Goal: Information Seeking & Learning: Learn about a topic

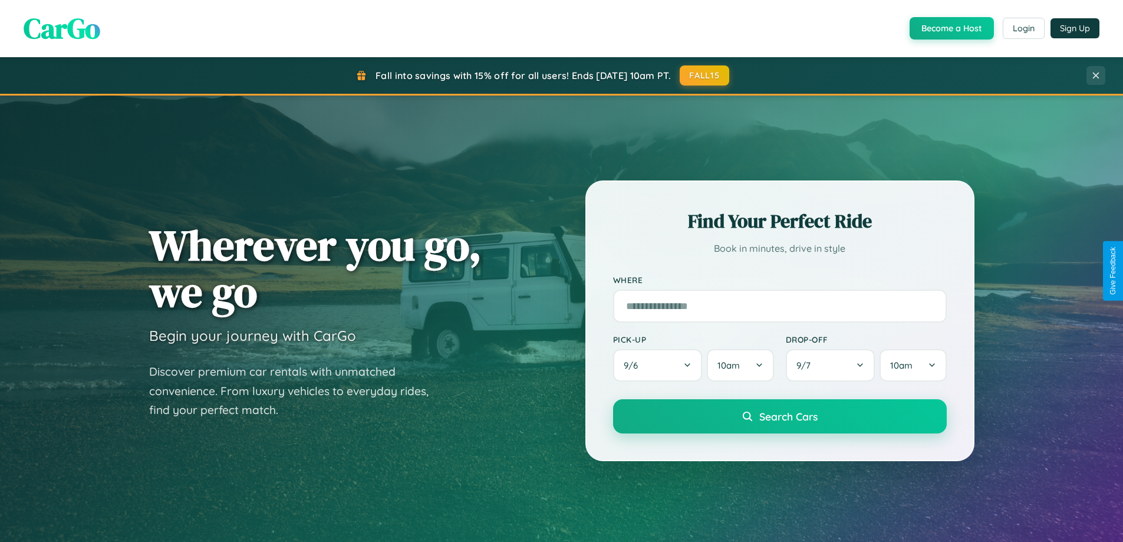
scroll to position [2269, 0]
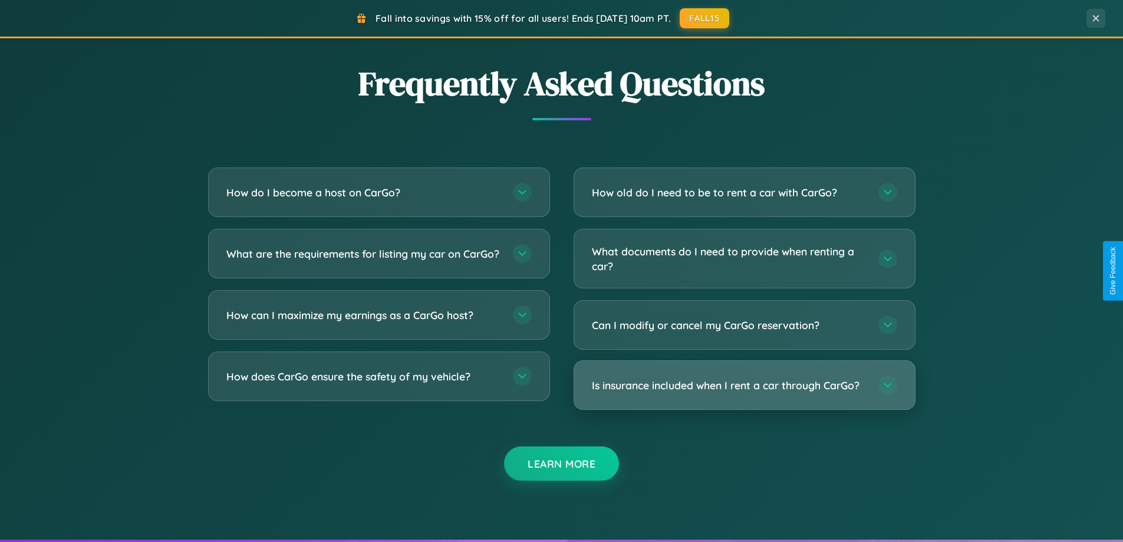
click at [744, 385] on h3 "Is insurance included when I rent a car through CarGo?" at bounding box center [729, 385] width 275 height 15
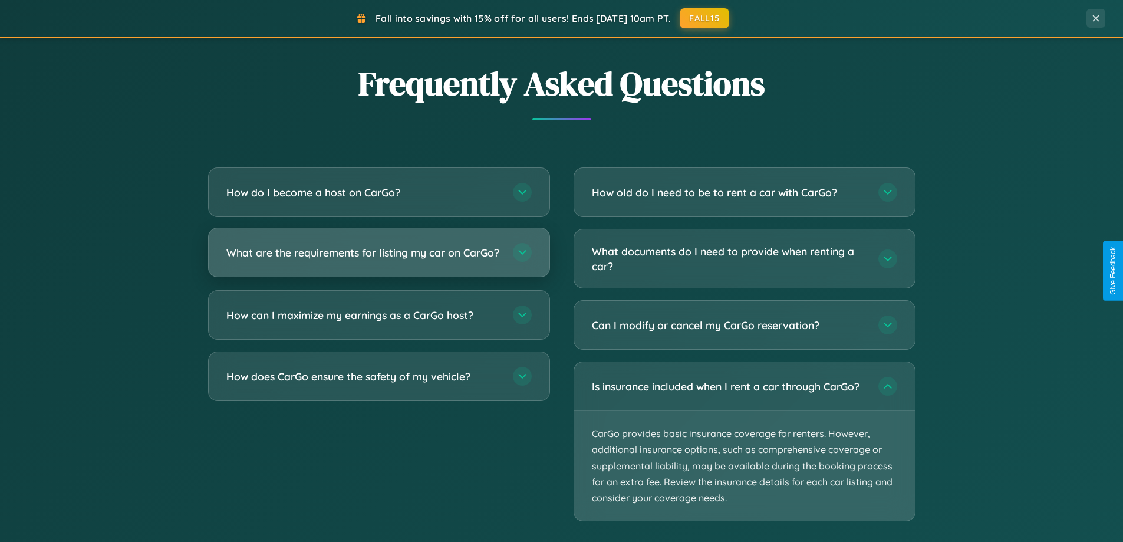
click at [379, 258] on h3 "What are the requirements for listing my car on CarGo?" at bounding box center [363, 252] width 275 height 15
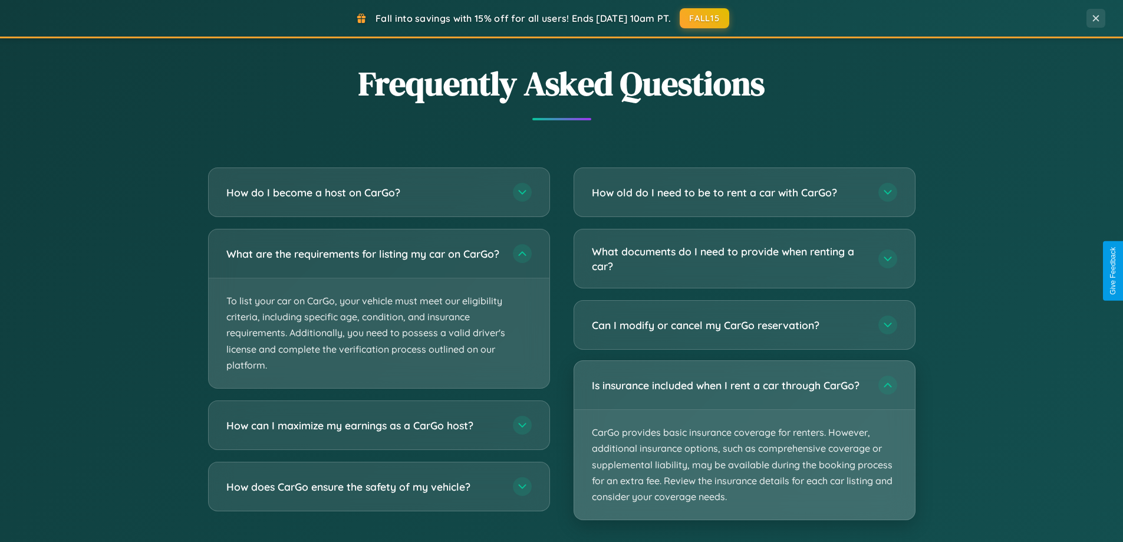
click at [744, 441] on p "CarGo provides basic insurance coverage for renters. However, additional insura…" at bounding box center [744, 465] width 341 height 110
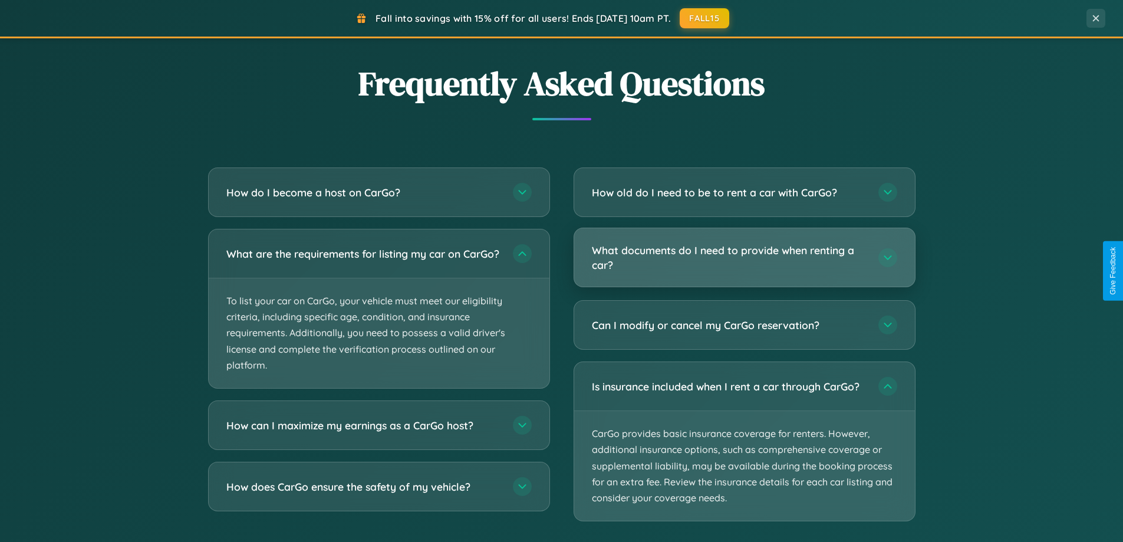
click at [744, 258] on h3 "What documents do I need to provide when renting a car?" at bounding box center [729, 257] width 275 height 29
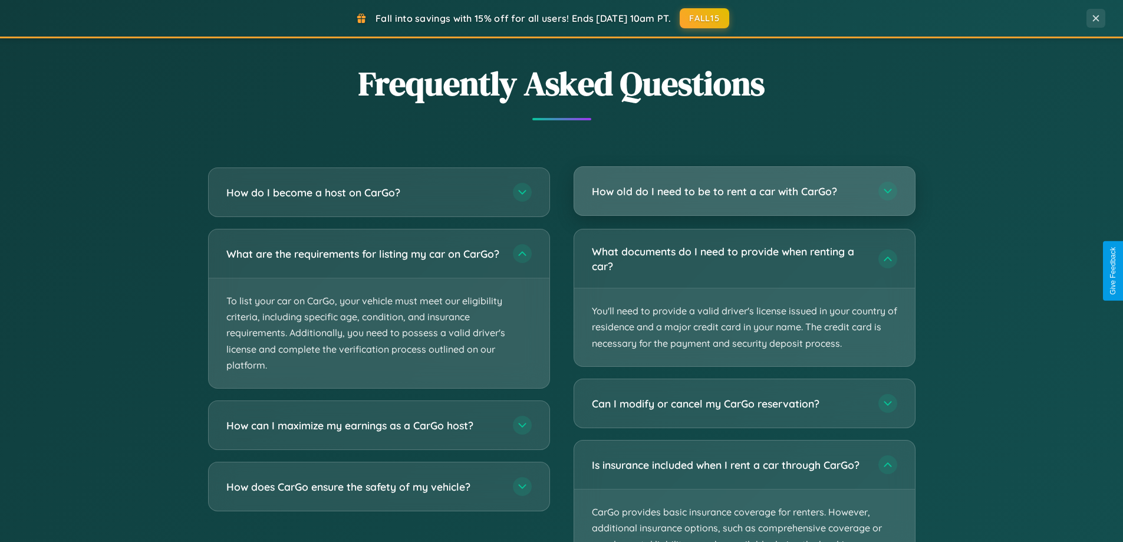
click at [744, 192] on h3 "How old do I need to be to rent a car with CarGo?" at bounding box center [729, 191] width 275 height 15
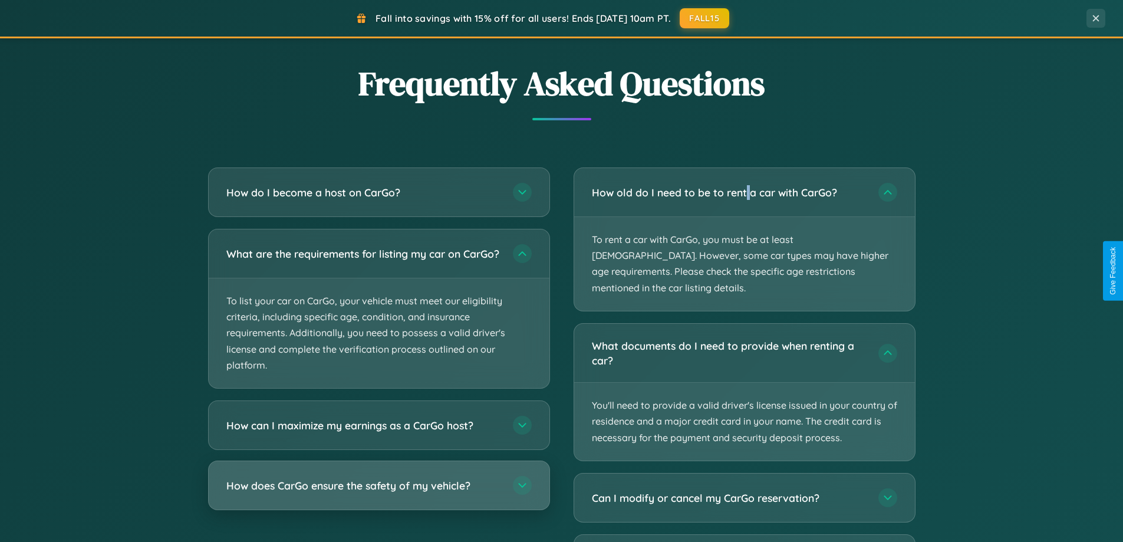
click at [379, 493] on h3 "How does CarGo ensure the safety of my vehicle?" at bounding box center [363, 485] width 275 height 15
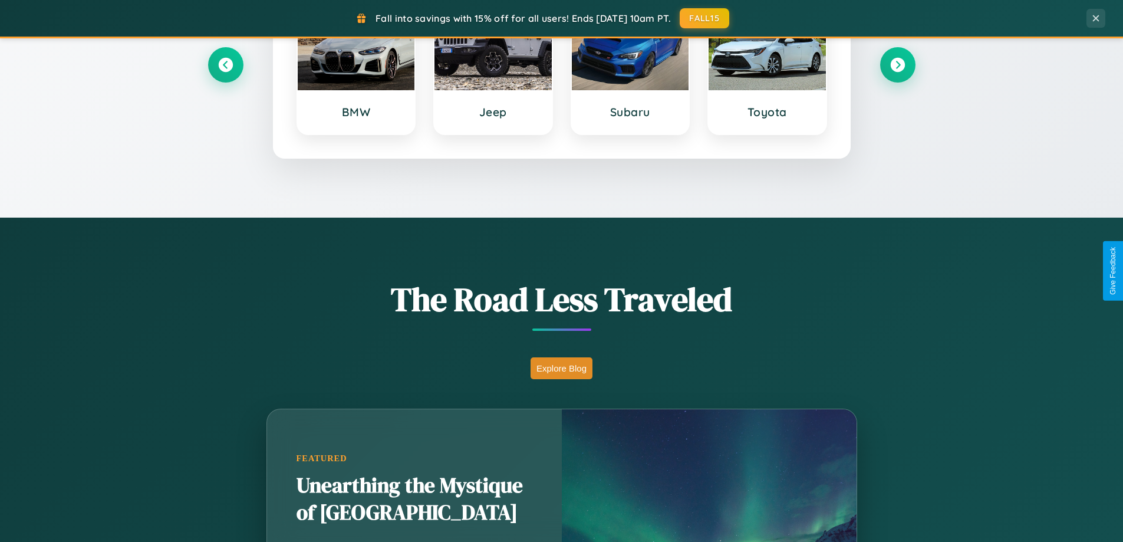
scroll to position [508, 0]
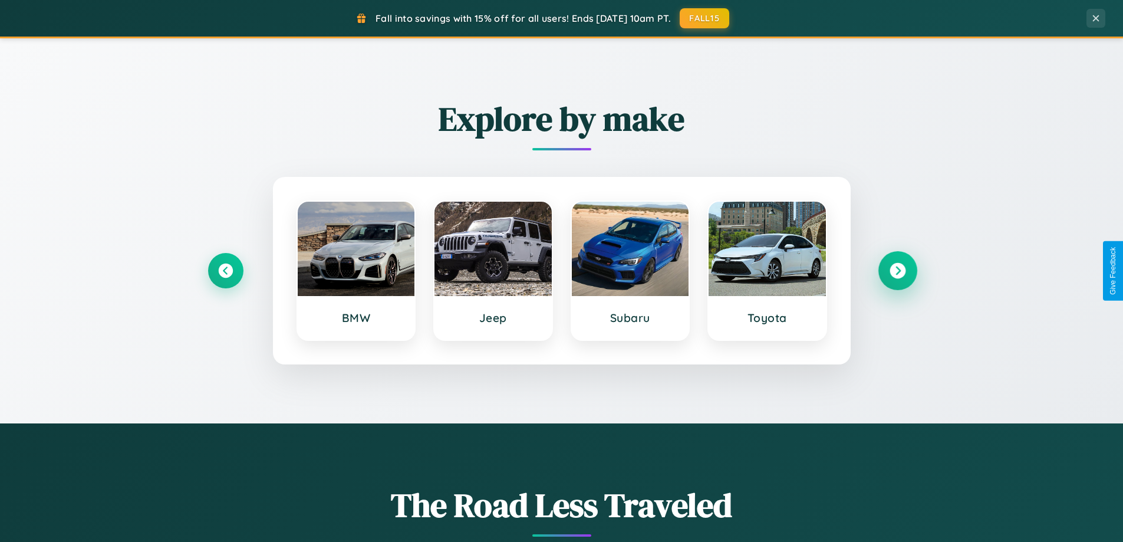
click at [898, 271] on icon at bounding box center [898, 271] width 16 height 16
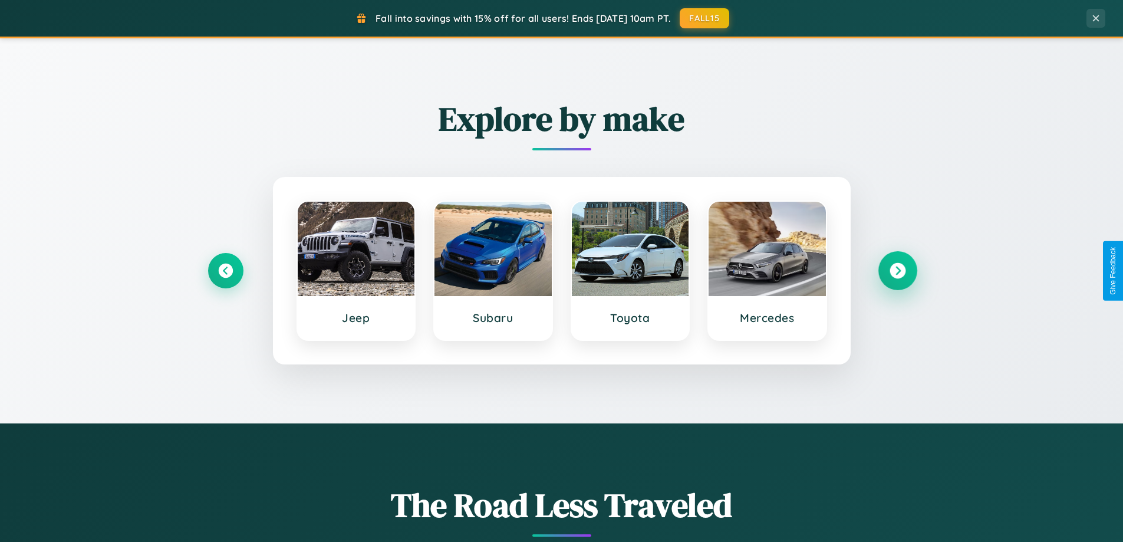
click at [898, 271] on icon at bounding box center [898, 271] width 16 height 16
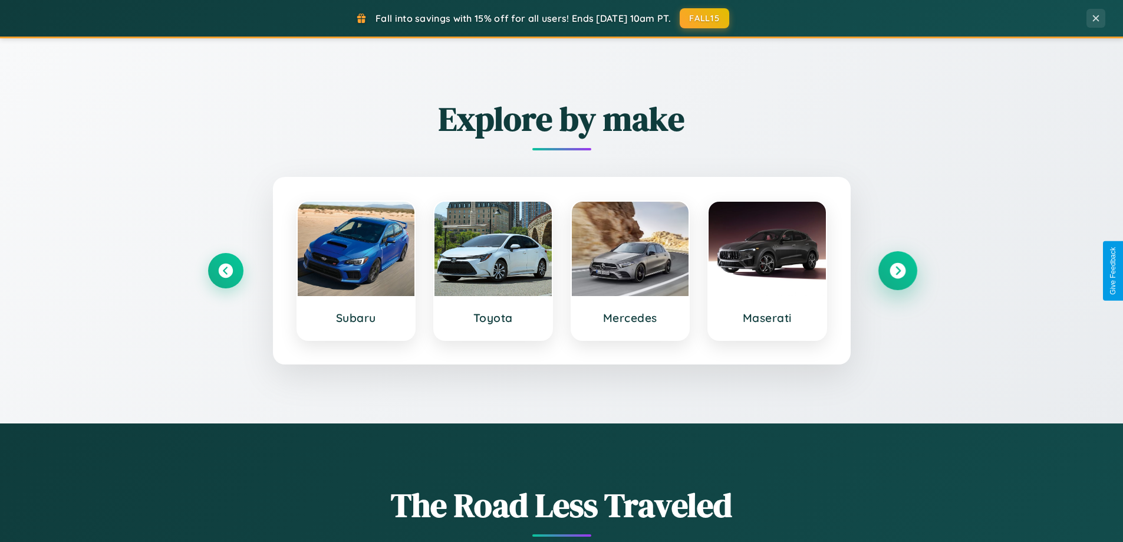
click at [898, 271] on icon at bounding box center [898, 271] width 16 height 16
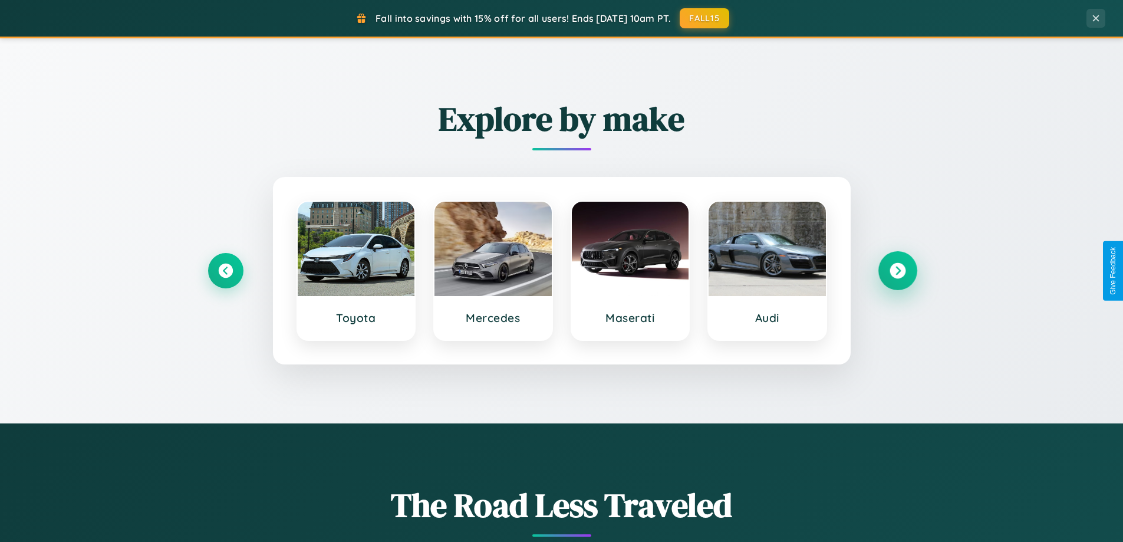
click at [898, 271] on icon at bounding box center [898, 271] width 16 height 16
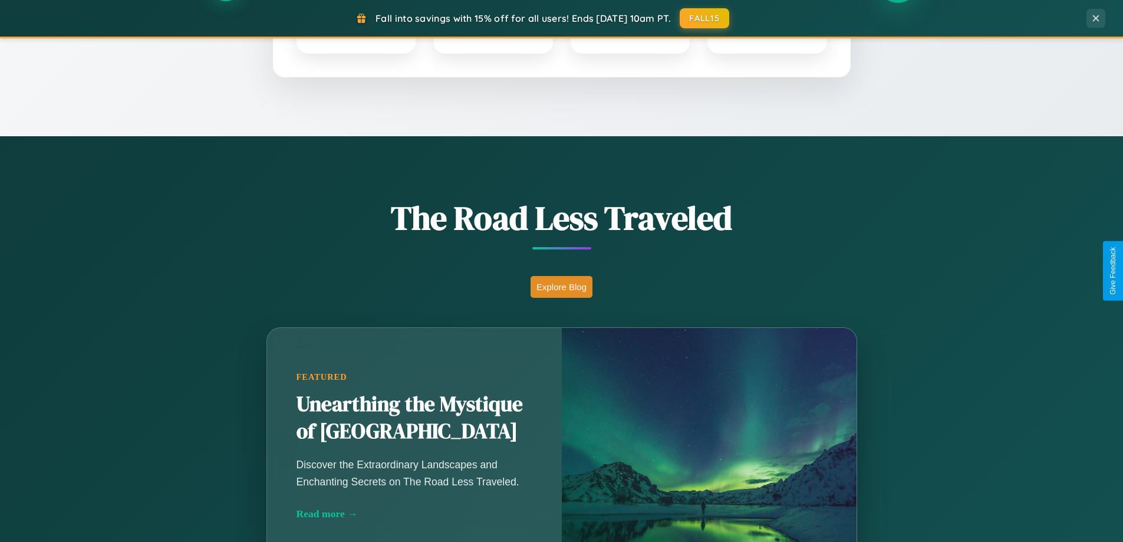
scroll to position [811, 0]
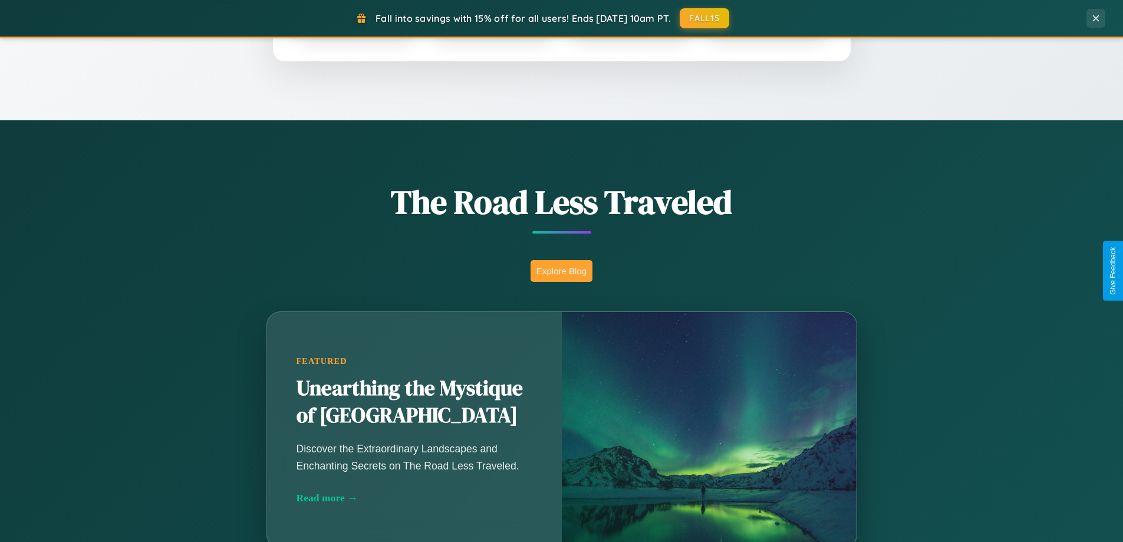
click at [561, 271] on button "Explore Blog" at bounding box center [562, 271] width 62 height 22
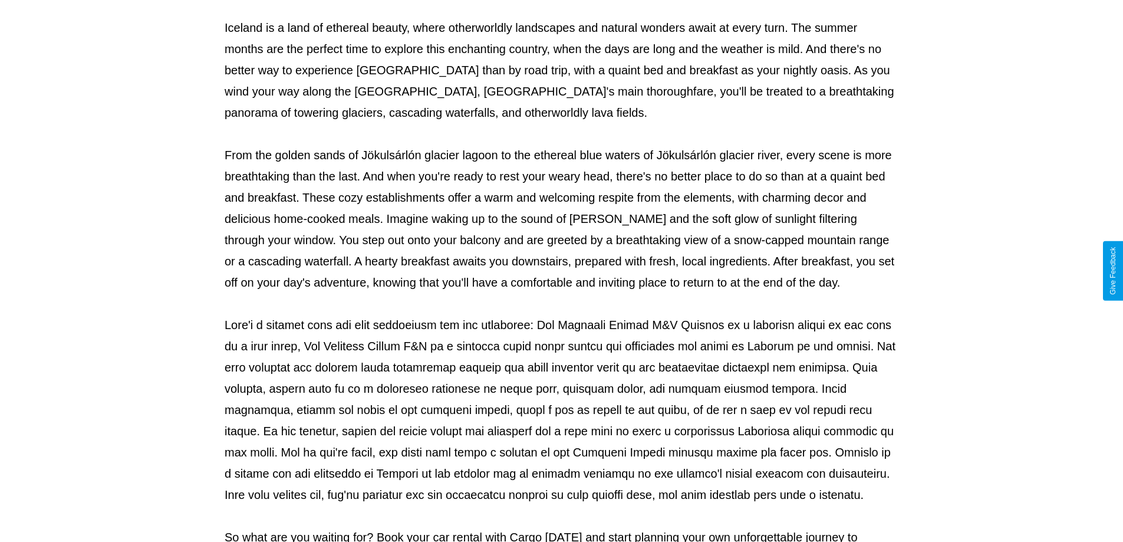
scroll to position [382, 0]
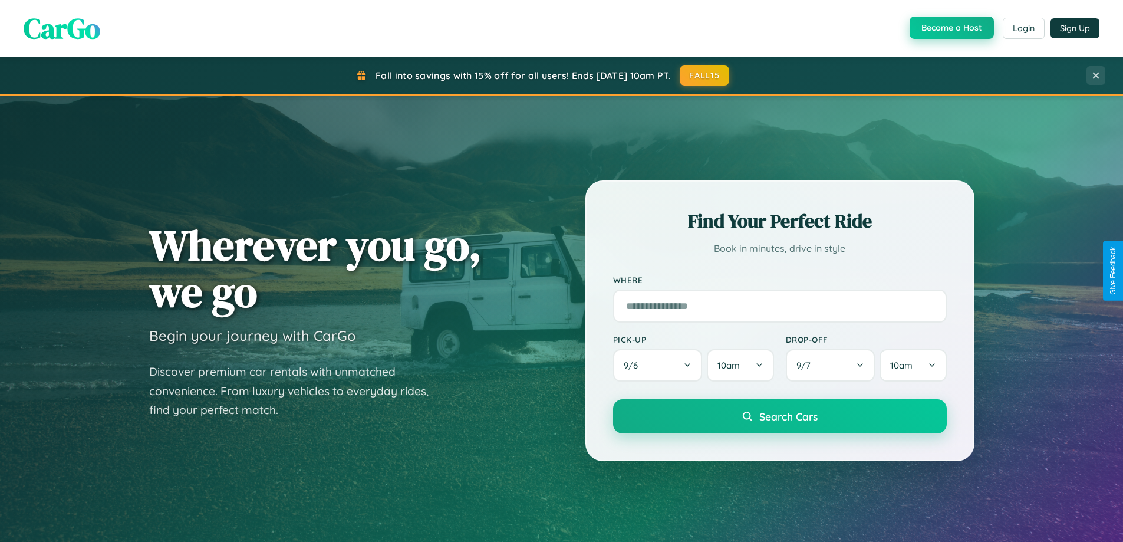
click at [951, 28] on button "Become a Host" at bounding box center [952, 28] width 84 height 22
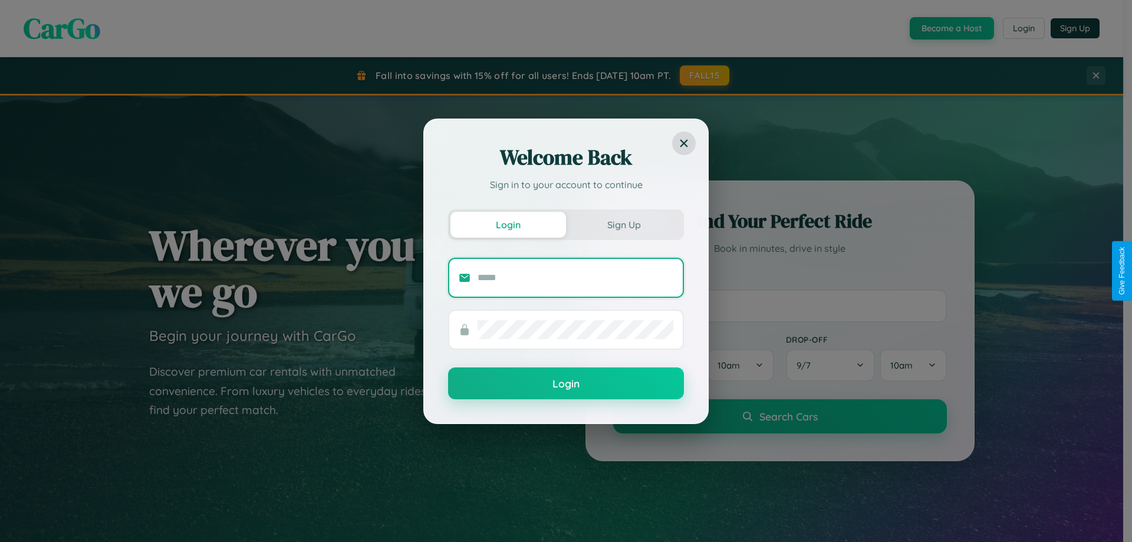
click at [576, 277] on input "text" at bounding box center [576, 277] width 196 height 19
type input "**********"
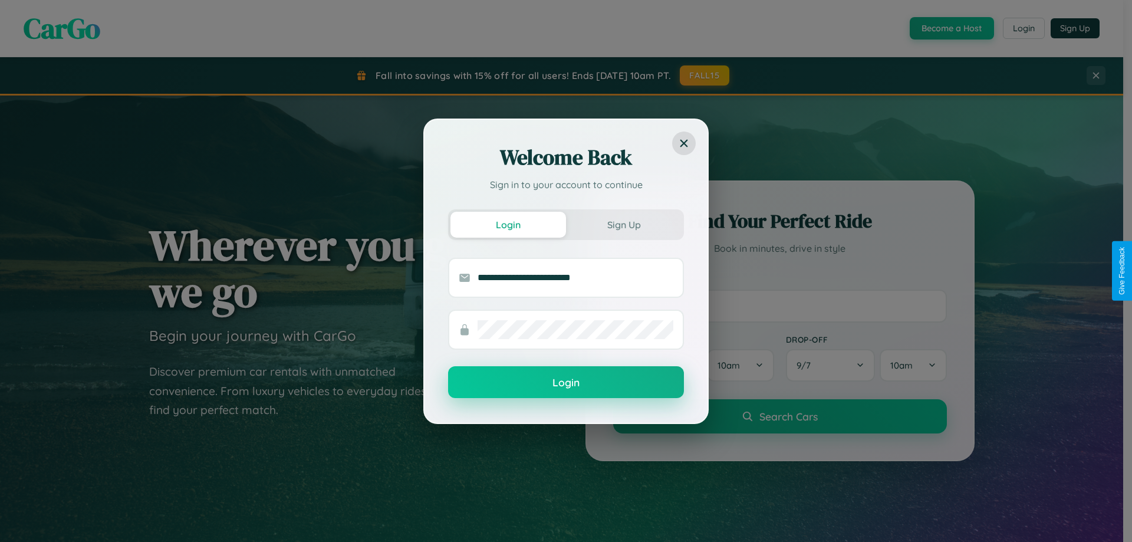
click at [566, 383] on button "Login" at bounding box center [566, 382] width 236 height 32
